Goal: Browse casually: Explore the website without a specific task or goal

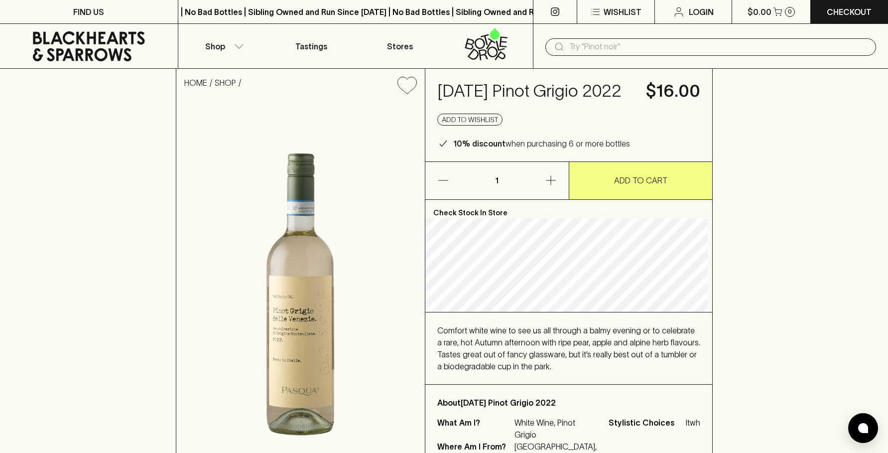
click at [86, 46] on icon at bounding box center [88, 46] width 163 height 30
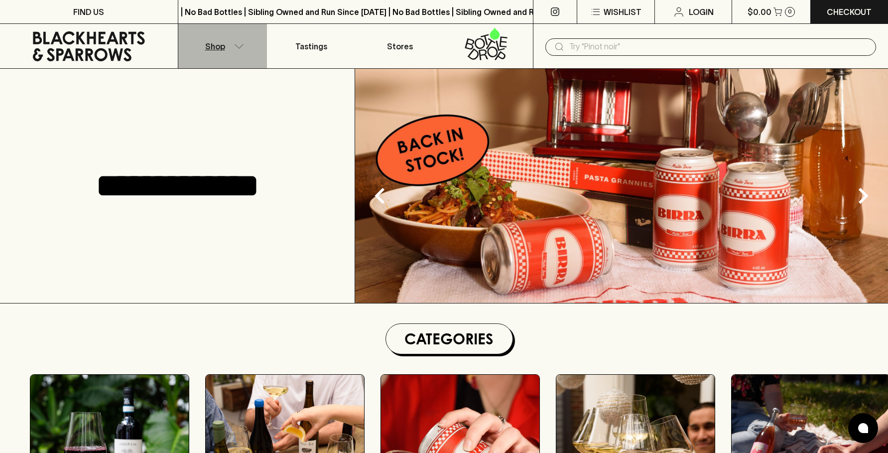
click at [234, 47] on icon "button" at bounding box center [239, 46] width 10 height 5
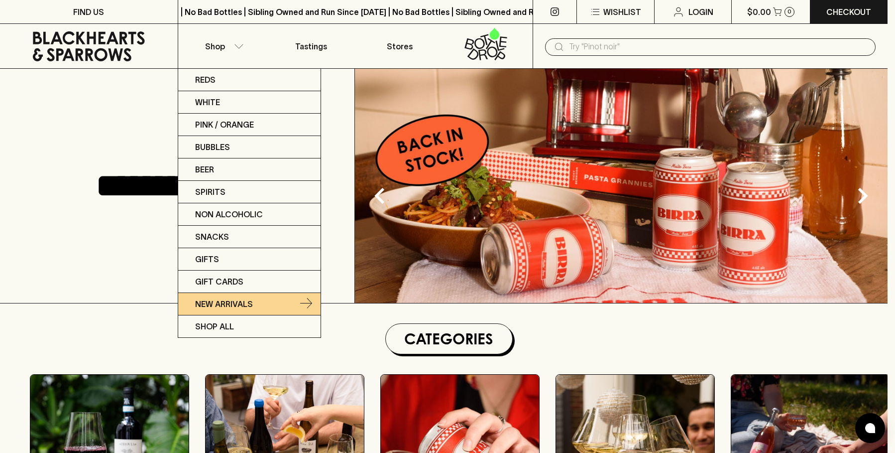
click at [244, 304] on p "New Arrivals" at bounding box center [224, 304] width 58 height 12
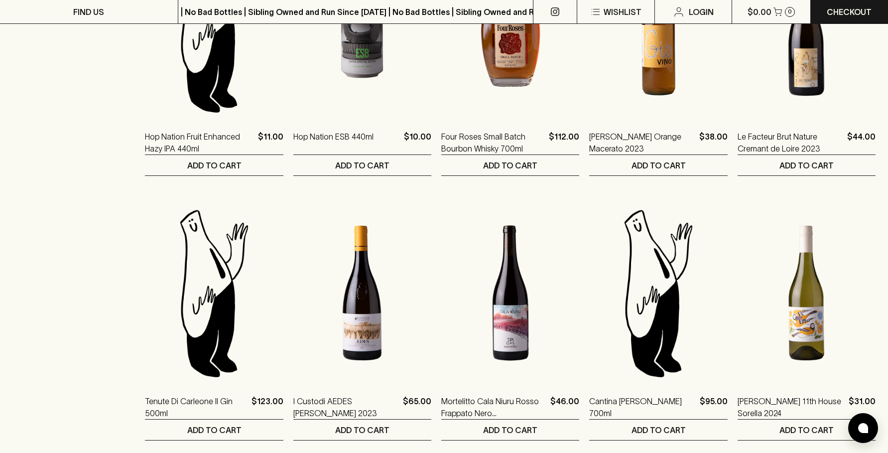
scroll to position [847, 0]
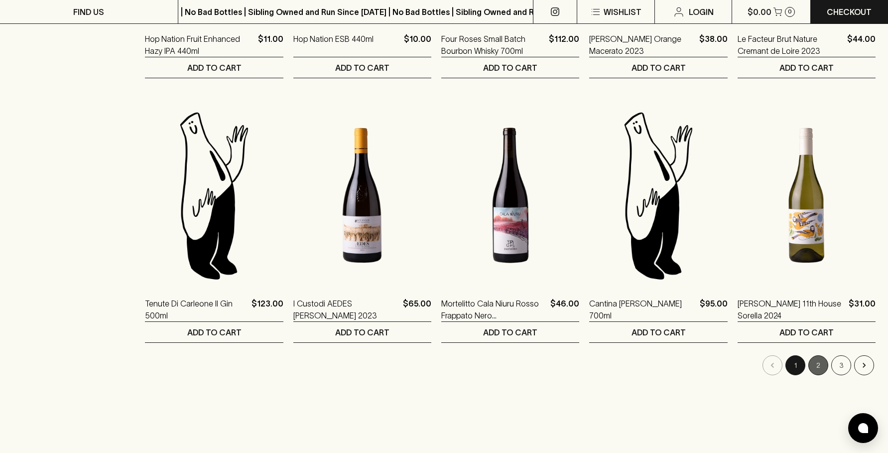
click at [820, 364] on button "2" at bounding box center [818, 365] width 20 height 20
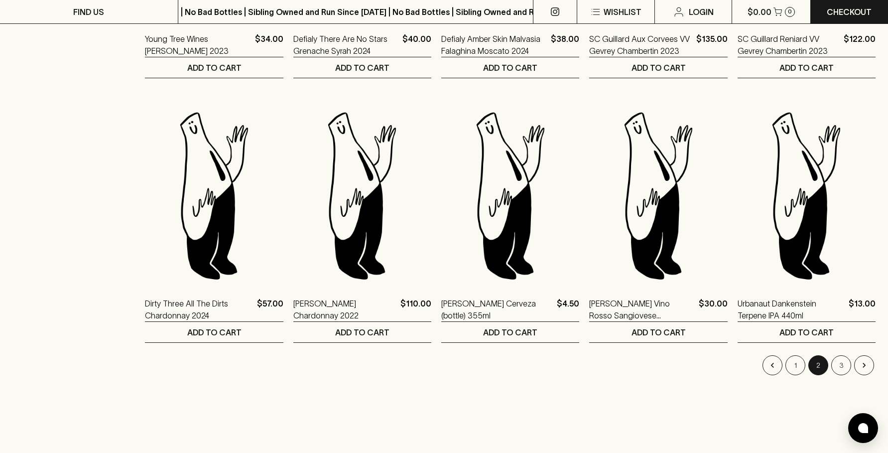
scroll to position [896, 0]
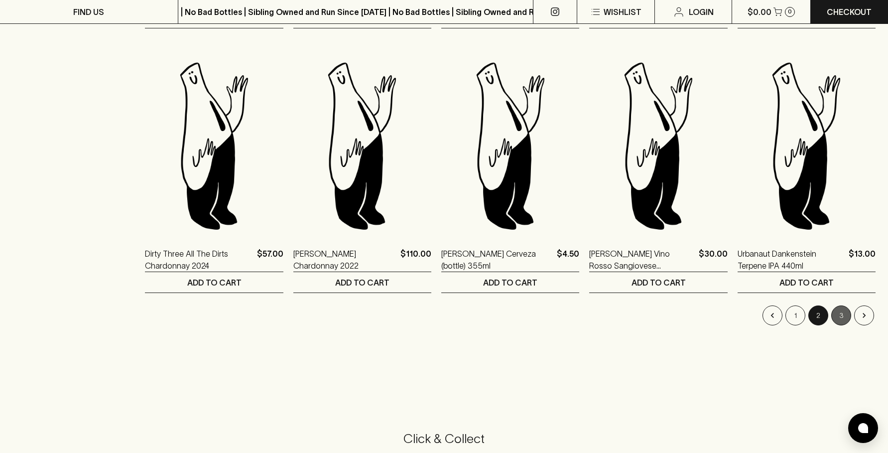
click at [838, 313] on button "3" at bounding box center [841, 315] width 20 height 20
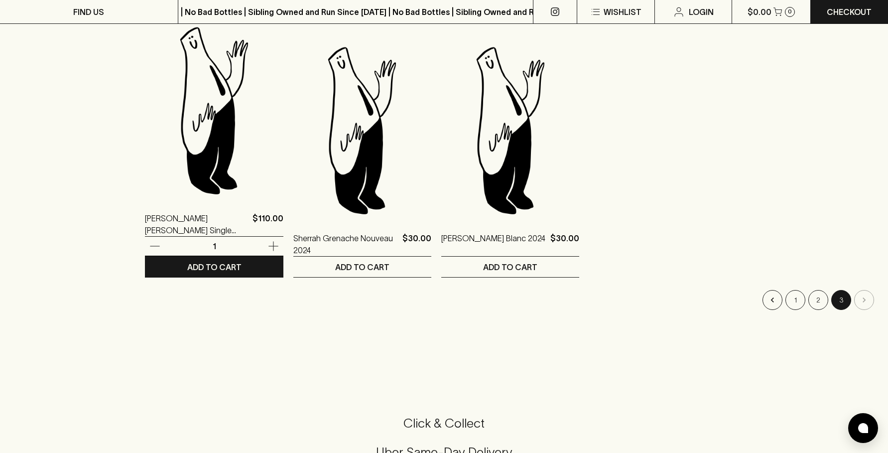
scroll to position [299, 0]
